Goal: Find specific page/section: Find specific page/section

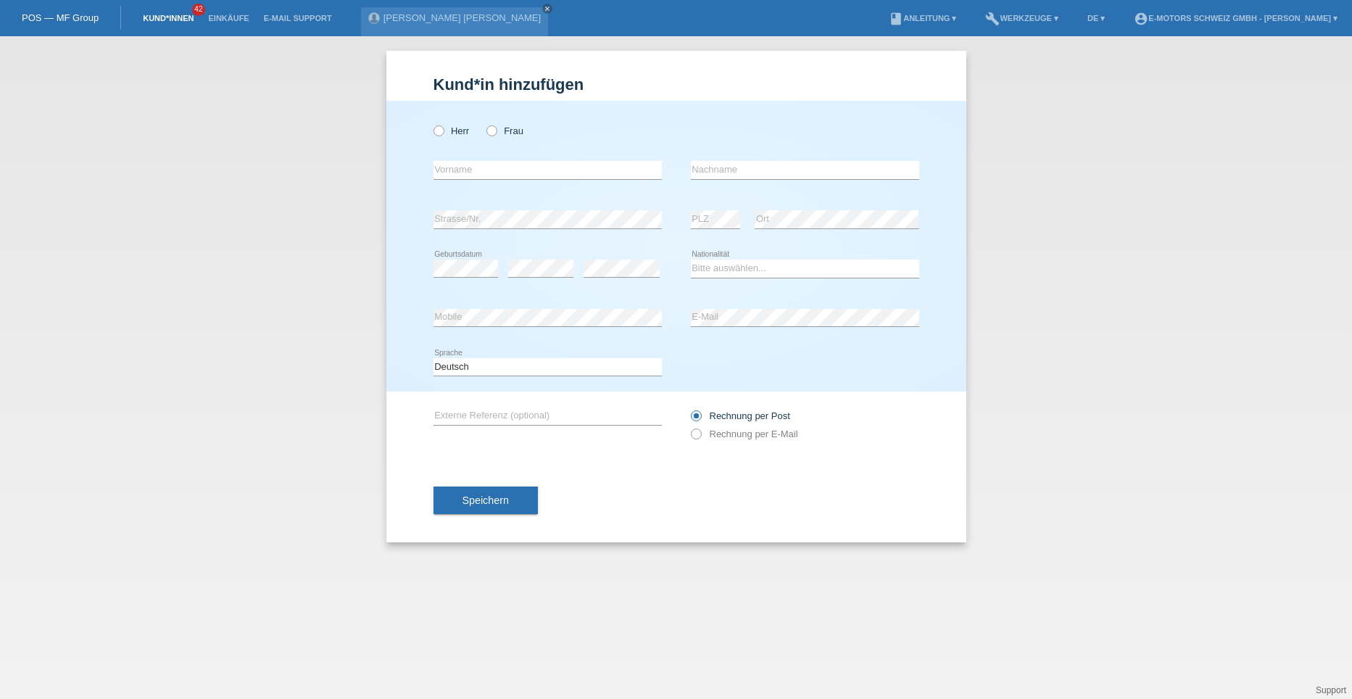
click at [174, 14] on link "Kund*innen" at bounding box center [168, 18] width 65 height 9
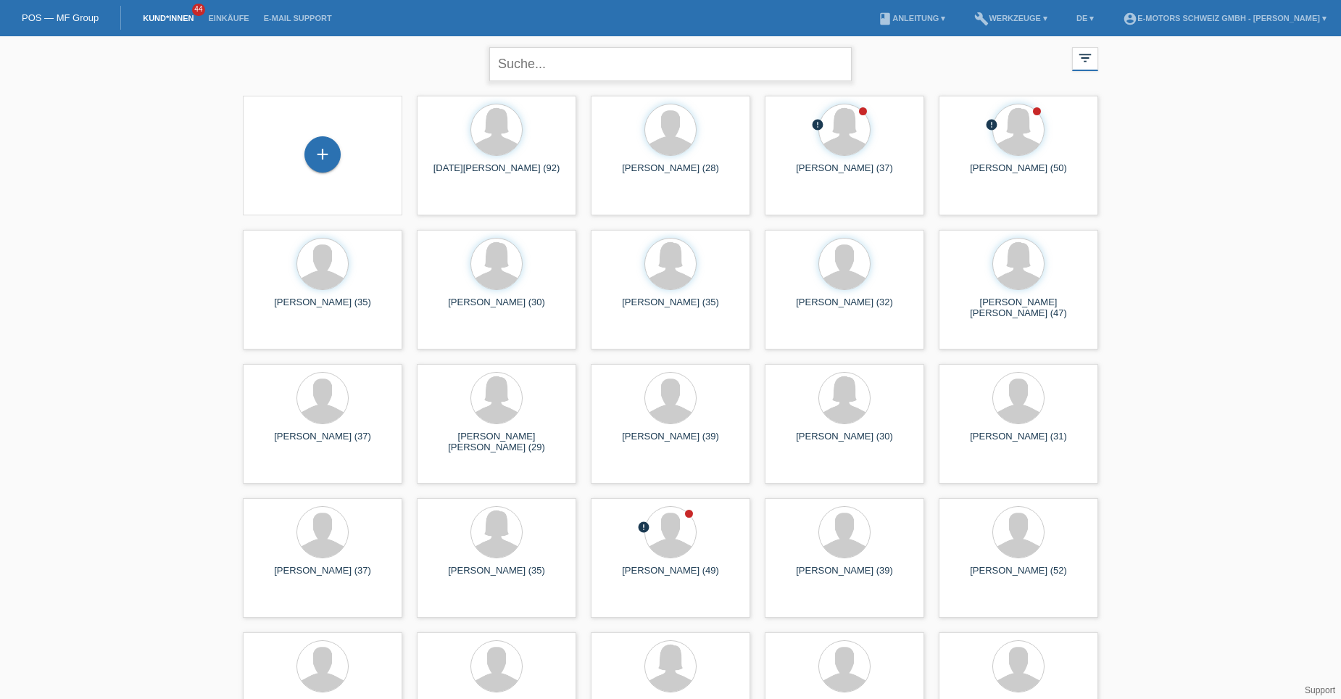
click at [518, 64] on input "text" at bounding box center [670, 64] width 362 height 34
type input "mercedes"
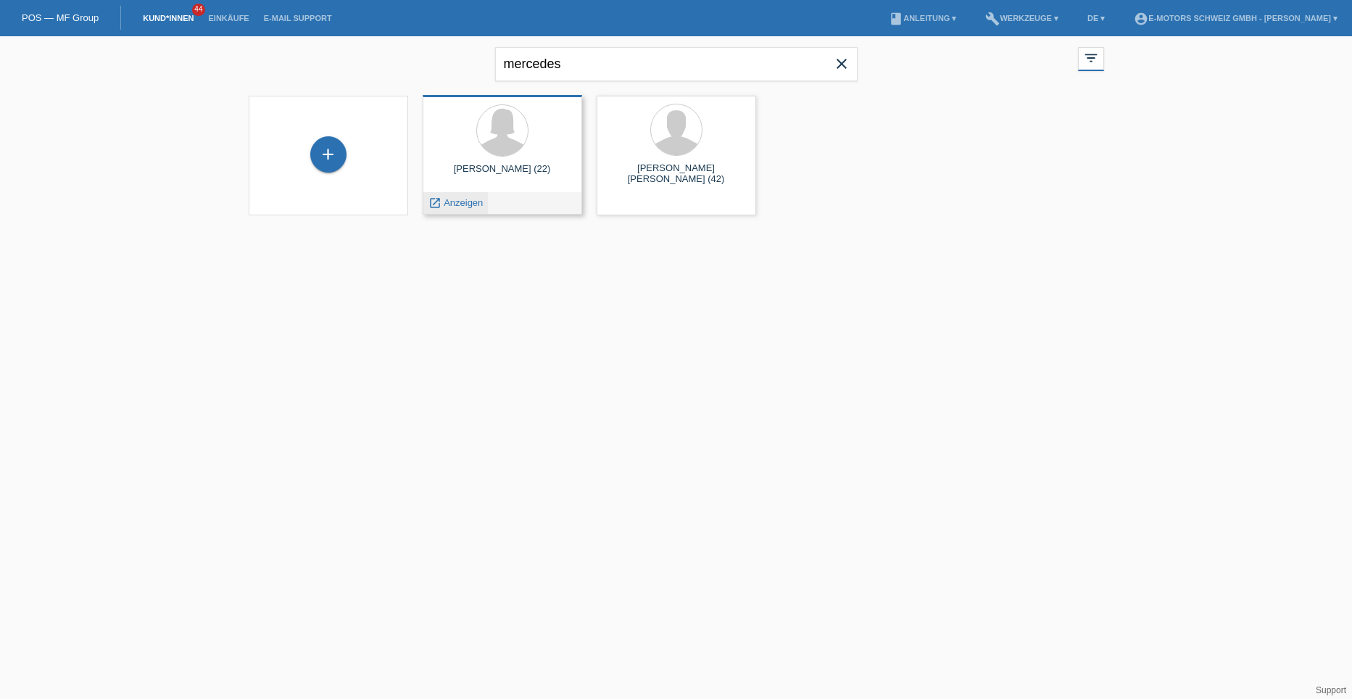
click at [462, 201] on span "Anzeigen" at bounding box center [463, 202] width 39 height 11
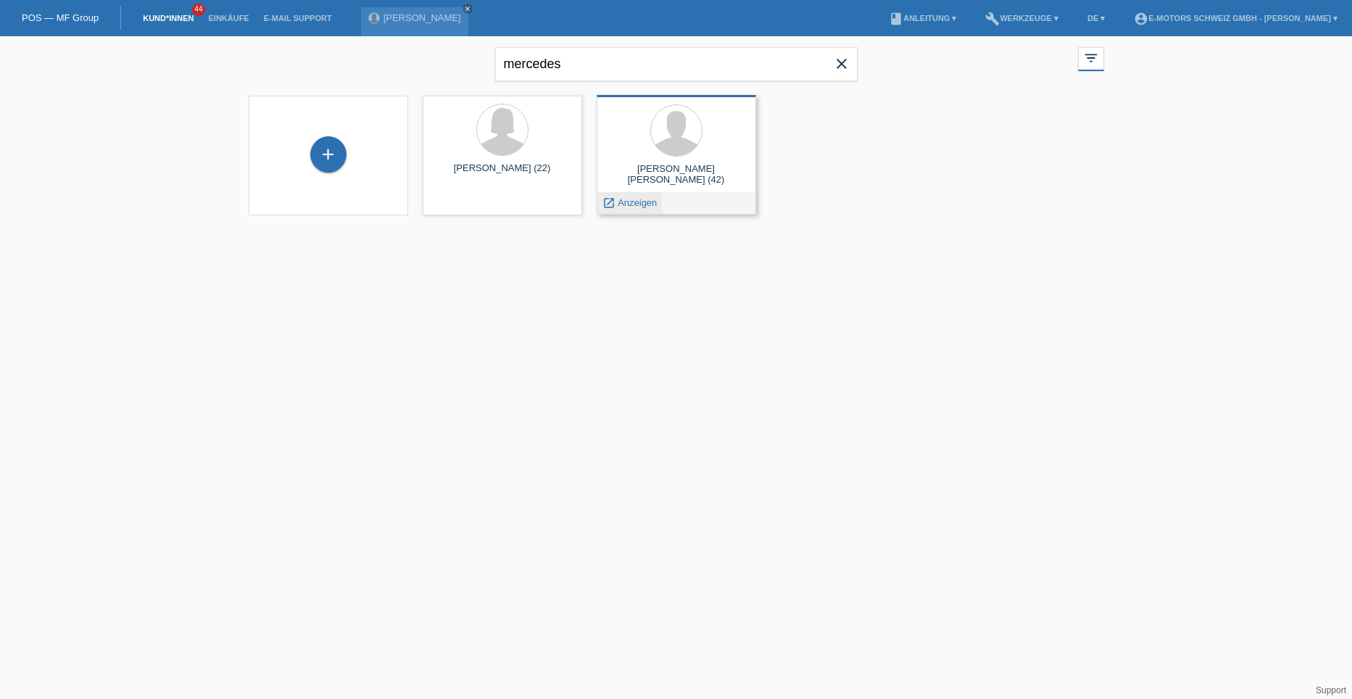
click at [639, 204] on span "Anzeigen" at bounding box center [637, 202] width 39 height 11
